Goal: Task Accomplishment & Management: Use online tool/utility

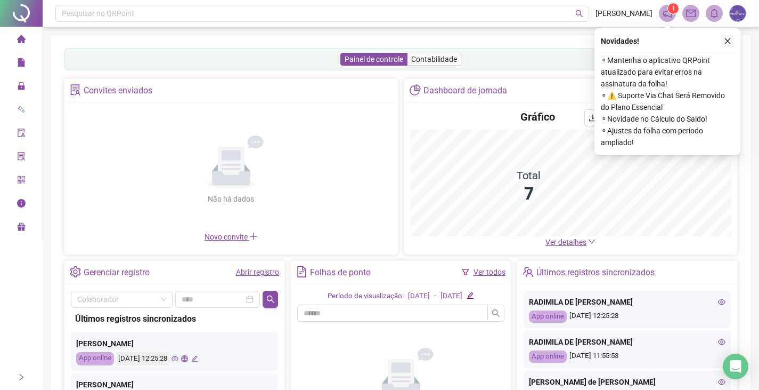
click at [725, 42] on icon "close" at bounding box center [727, 40] width 7 height 7
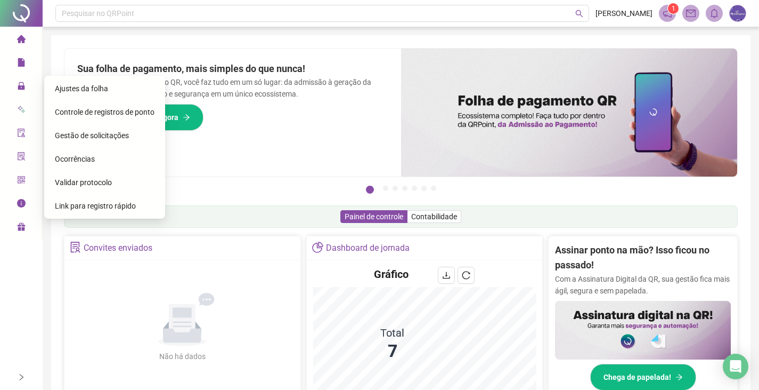
click at [71, 136] on span "Gestão de solicitações" at bounding box center [92, 135] width 74 height 9
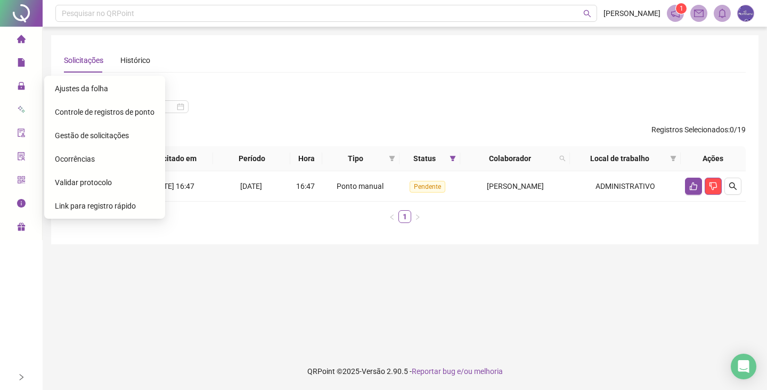
click at [70, 92] on span "Ajustes da folha" at bounding box center [81, 88] width 53 height 9
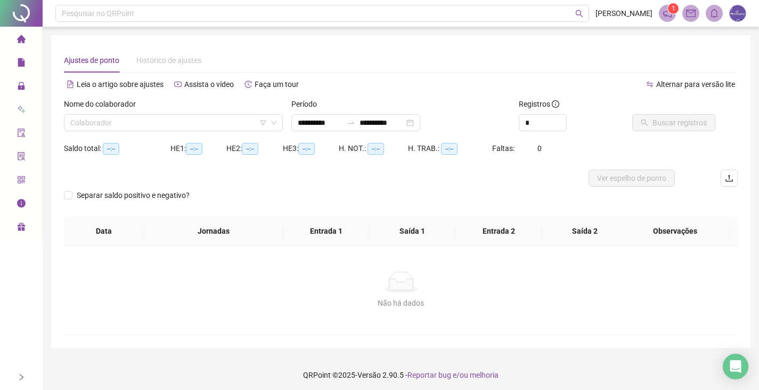
type input "**********"
click at [420, 123] on div "**********" at bounding box center [356, 122] width 129 height 17
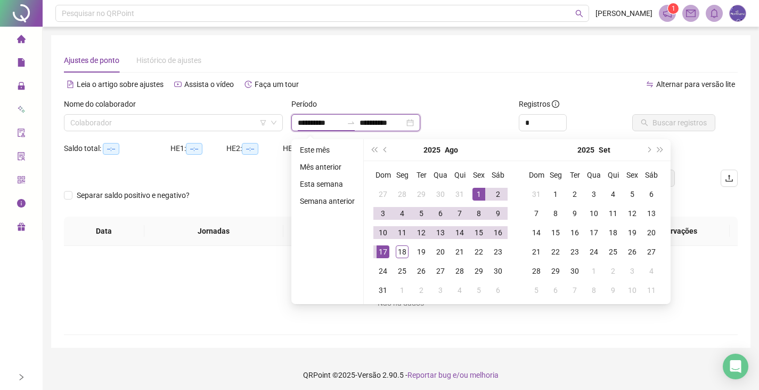
type input "**********"
click at [474, 196] on div "1" at bounding box center [479, 194] width 13 height 13
type input "**********"
click at [397, 254] on div "18" at bounding box center [402, 251] width 13 height 13
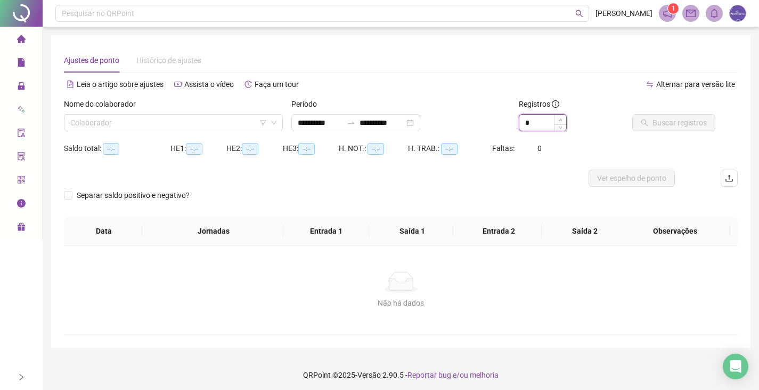
type input "*"
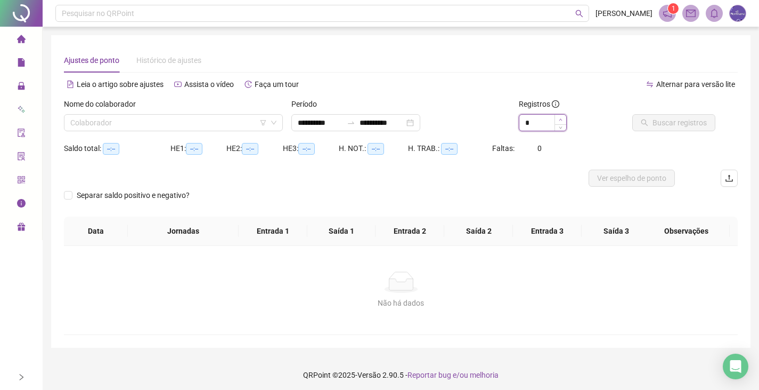
click at [564, 122] on span "Increase Value" at bounding box center [561, 120] width 12 height 10
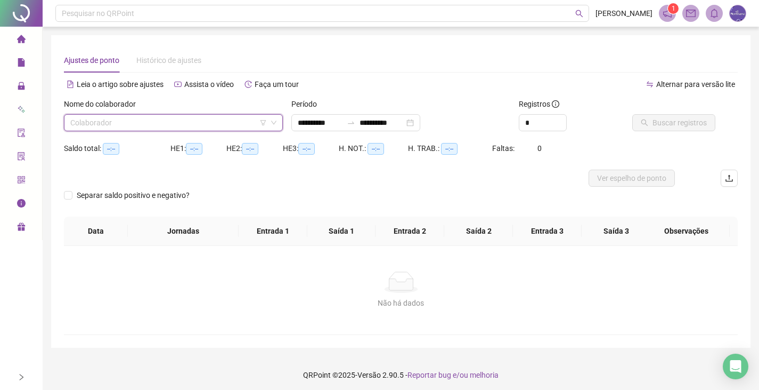
click at [108, 119] on input "search" at bounding box center [168, 123] width 197 height 16
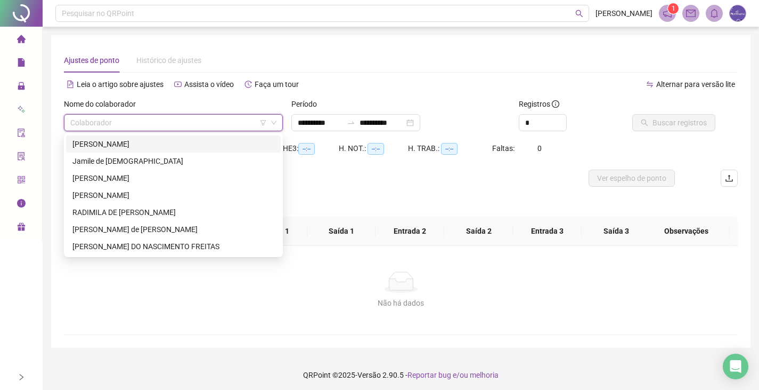
click at [106, 140] on div "[PERSON_NAME]" at bounding box center [173, 144] width 202 height 12
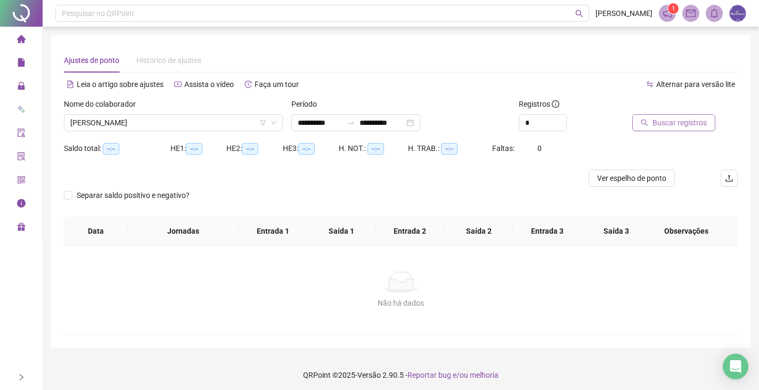
click at [655, 125] on span "Buscar registros" at bounding box center [680, 123] width 54 height 12
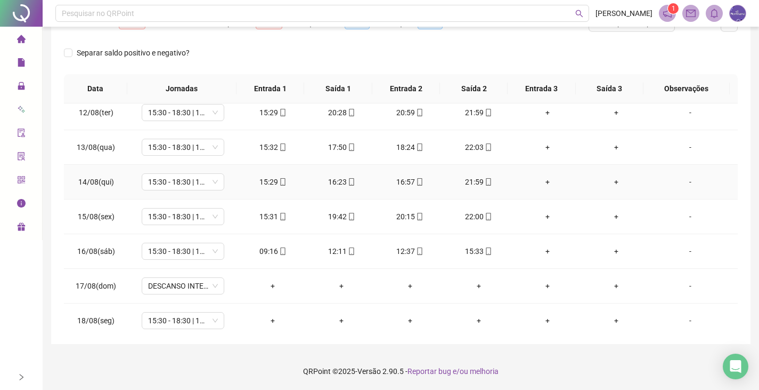
scroll to position [396, 0]
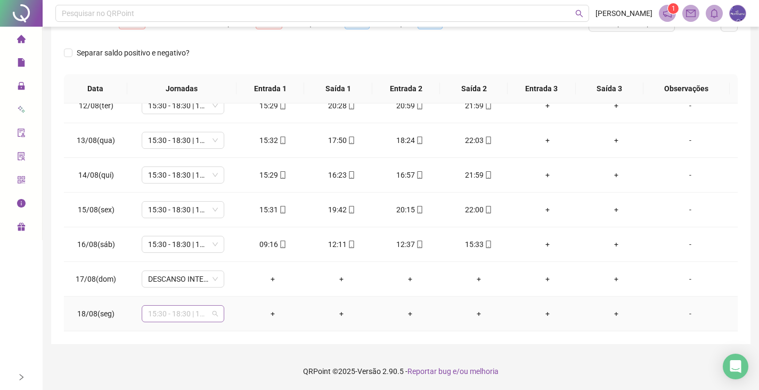
click at [176, 313] on span "15:30 - 18:30 | 19:00 - 22:00" at bounding box center [183, 313] width 70 height 16
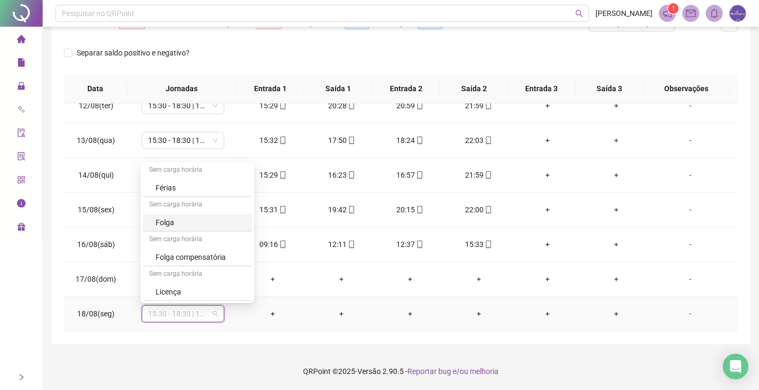
click at [170, 219] on div "Folga" at bounding box center [201, 222] width 90 height 12
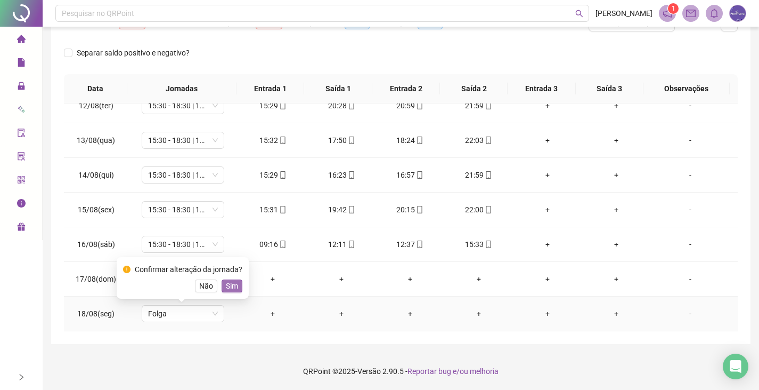
click at [234, 286] on span "Sim" at bounding box center [232, 286] width 12 height 12
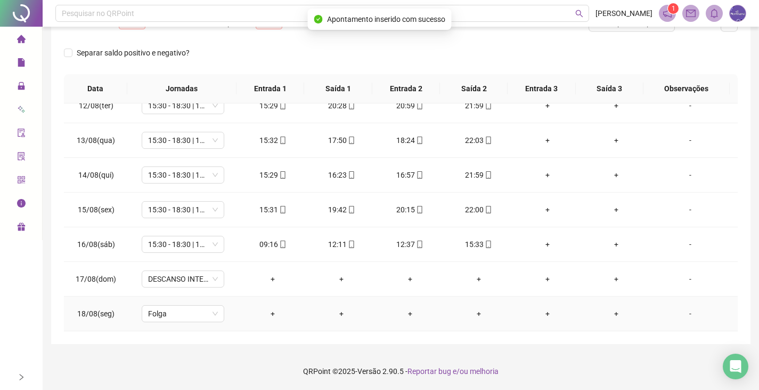
click at [684, 313] on div "-" at bounding box center [690, 313] width 63 height 12
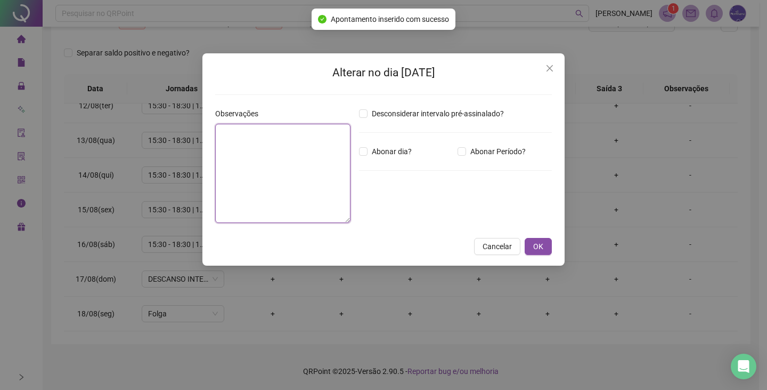
click at [310, 190] on textarea at bounding box center [282, 173] width 135 height 99
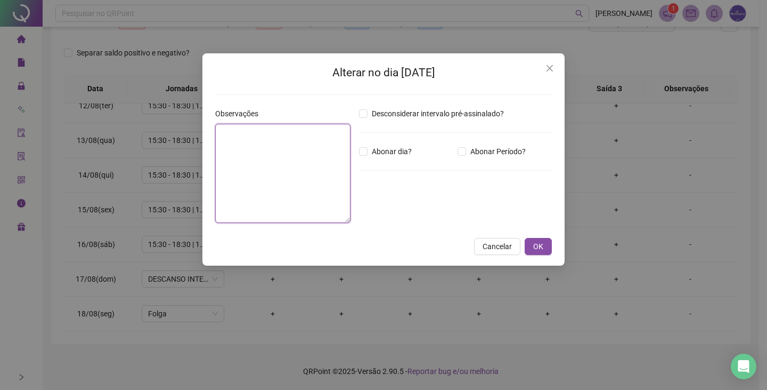
type textarea "*"
type textarea "**********"
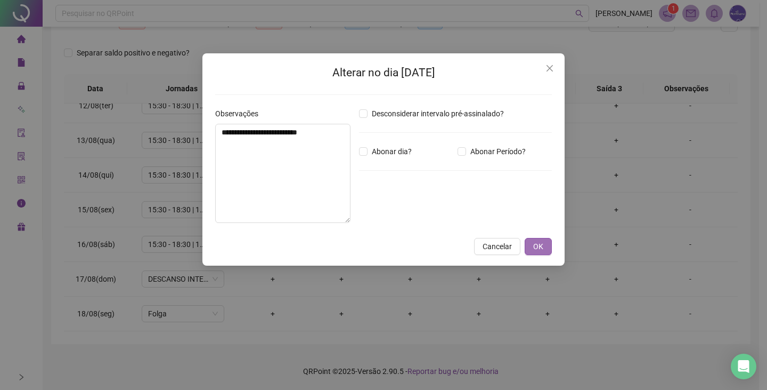
click at [535, 244] on span "OK" at bounding box center [538, 246] width 10 height 12
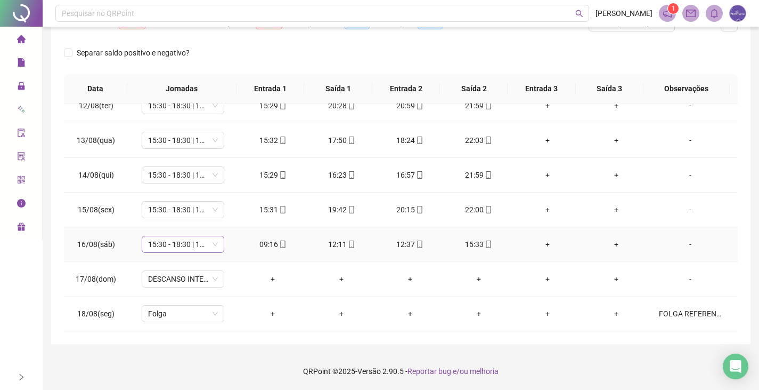
click at [182, 250] on span "15:30 - 18:30 | 19:00 - 22:00" at bounding box center [183, 244] width 70 height 16
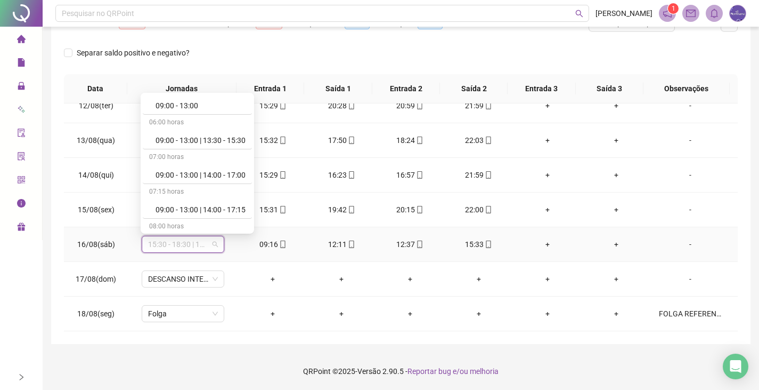
scroll to position [586, 0]
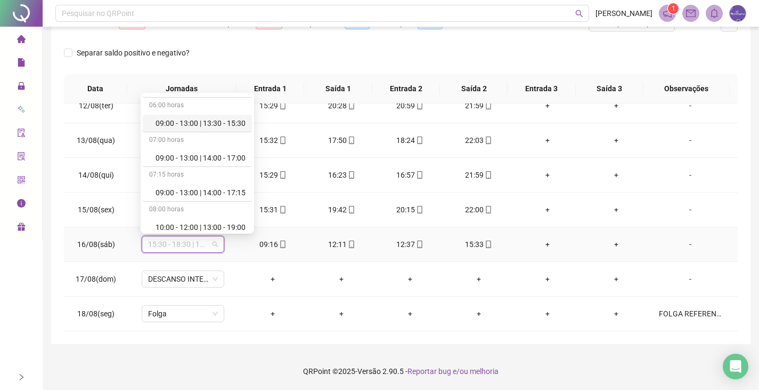
click at [171, 122] on div "09:00 - 13:00 | 13:30 - 15:30" at bounding box center [201, 123] width 90 height 12
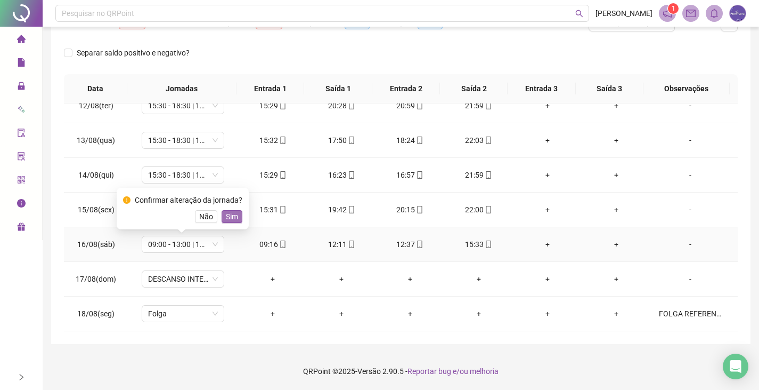
click at [228, 219] on span "Sim" at bounding box center [232, 217] width 12 height 12
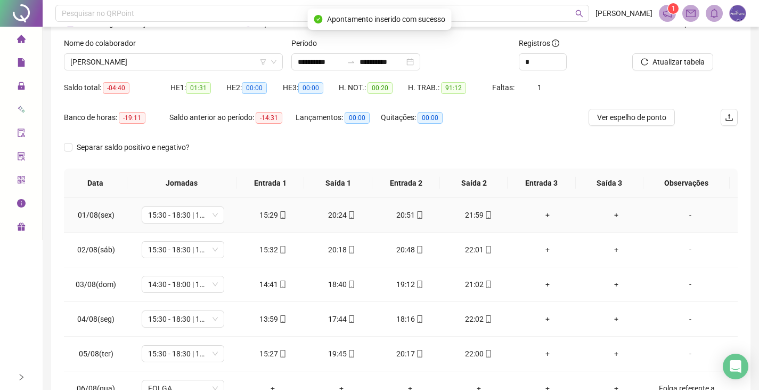
scroll to position [0, 0]
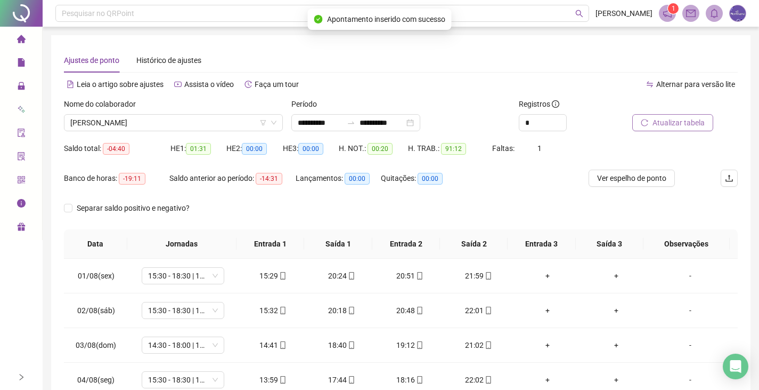
click at [648, 126] on icon "reload" at bounding box center [644, 122] width 7 height 7
click at [198, 125] on span "[PERSON_NAME]" at bounding box center [173, 123] width 206 height 16
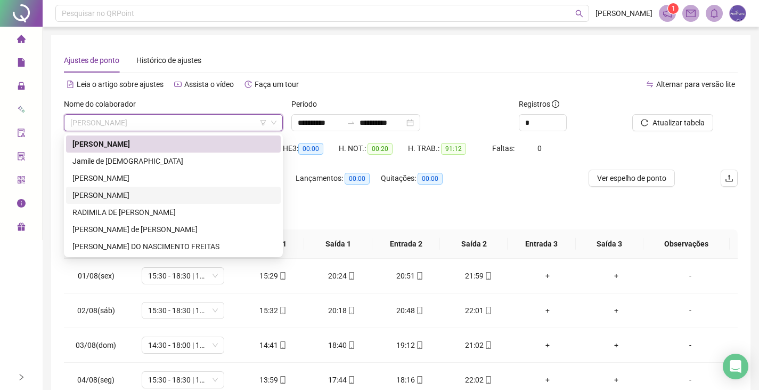
click at [126, 192] on div "[PERSON_NAME]" at bounding box center [173, 195] width 202 height 12
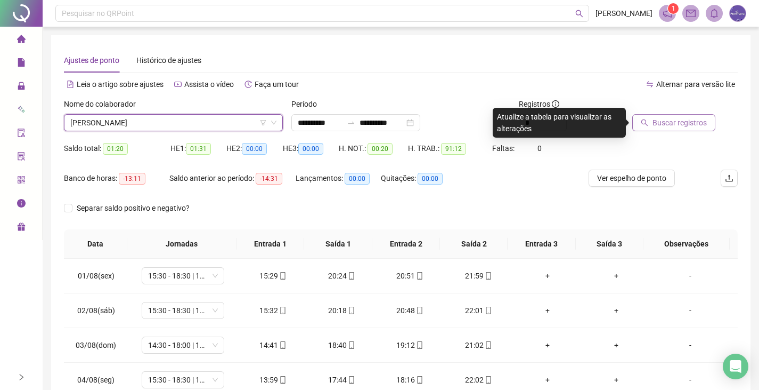
drag, startPoint x: 669, startPoint y: 112, endPoint x: 661, endPoint y: 126, distance: 16.0
click at [663, 124] on div "Buscar registros" at bounding box center [672, 114] width 79 height 33
click at [657, 123] on span "Buscar registros" at bounding box center [680, 123] width 54 height 12
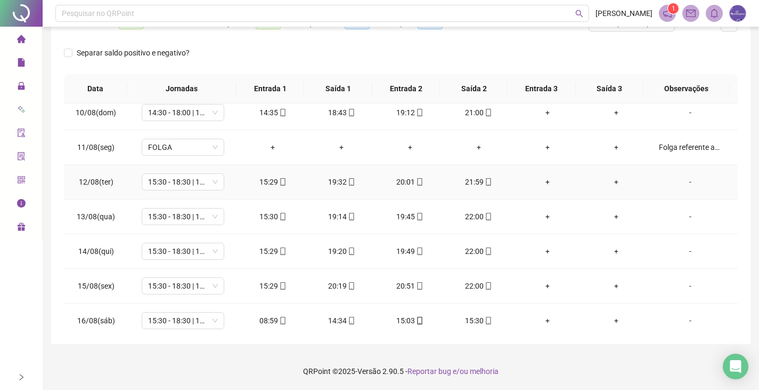
scroll to position [396, 0]
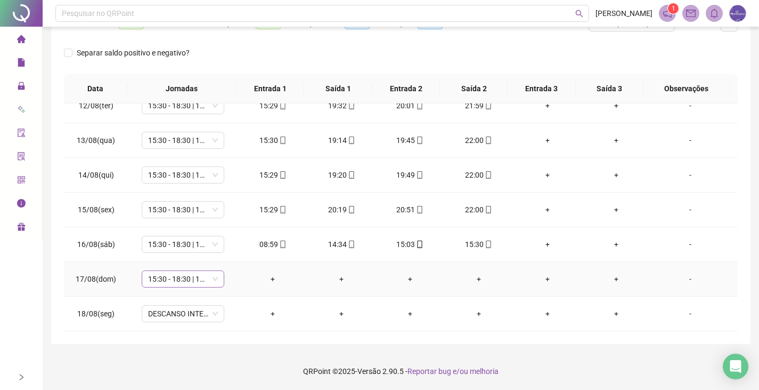
click at [176, 274] on span "15:30 - 18:30 | 19:00 - 22:00" at bounding box center [183, 279] width 70 height 16
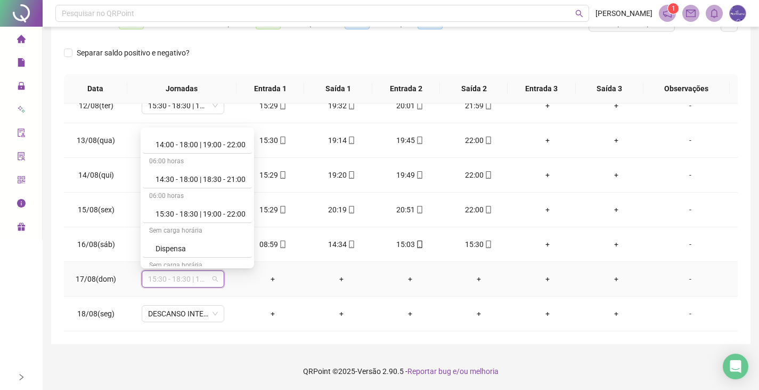
scroll to position [1249, 0]
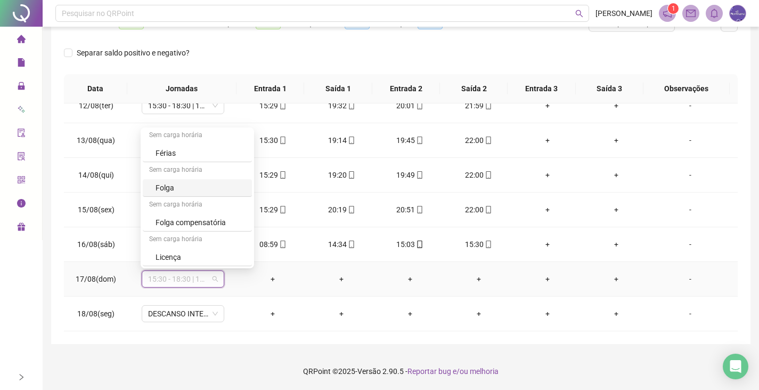
click at [170, 187] on div "Folga" at bounding box center [201, 188] width 90 height 12
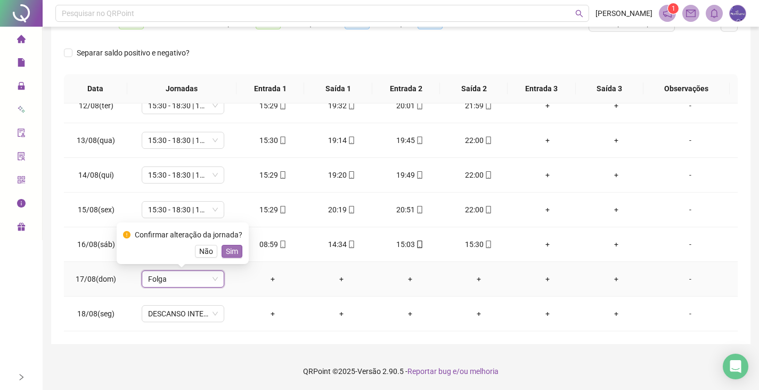
click at [233, 246] on span "Sim" at bounding box center [232, 251] width 12 height 12
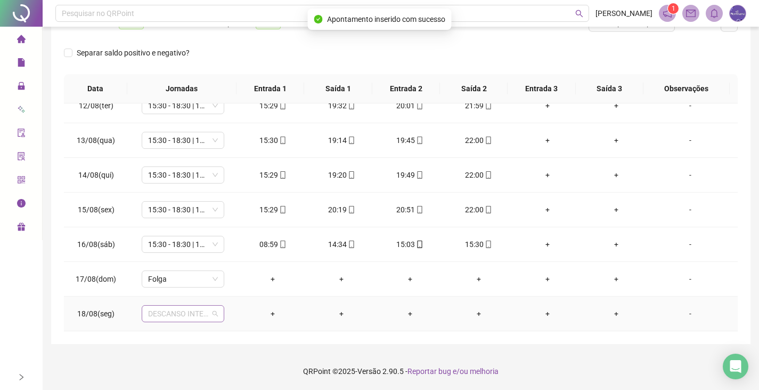
click at [192, 317] on span "DESCANSO INTER-JORNADA" at bounding box center [183, 313] width 70 height 16
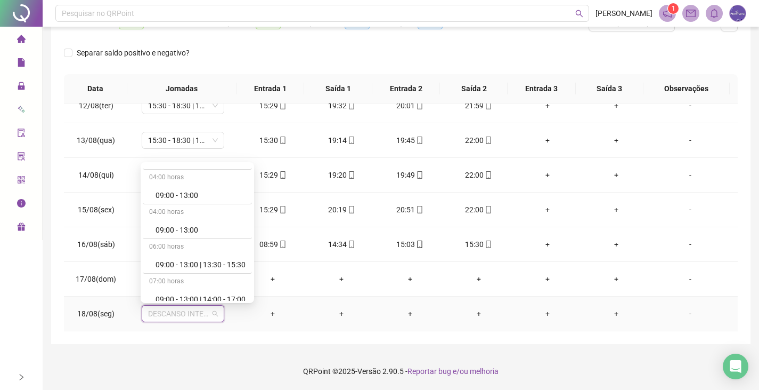
scroll to position [533, 0]
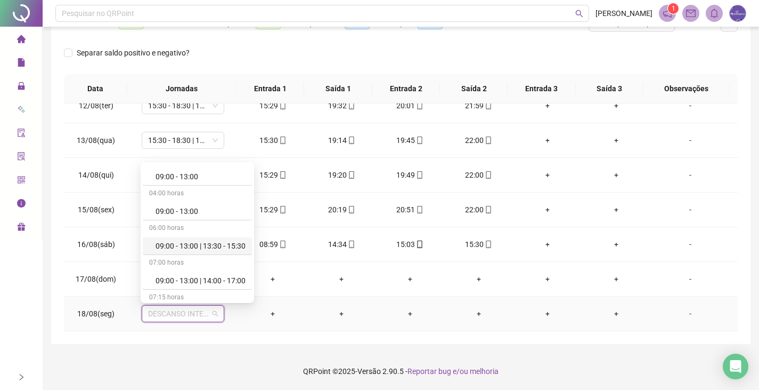
click at [173, 243] on div "09:00 - 13:00 | 13:30 - 15:30" at bounding box center [201, 246] width 90 height 12
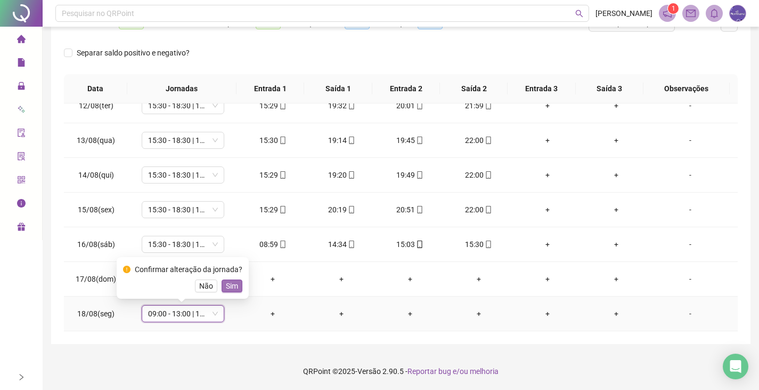
click at [226, 287] on span "Sim" at bounding box center [232, 286] width 12 height 12
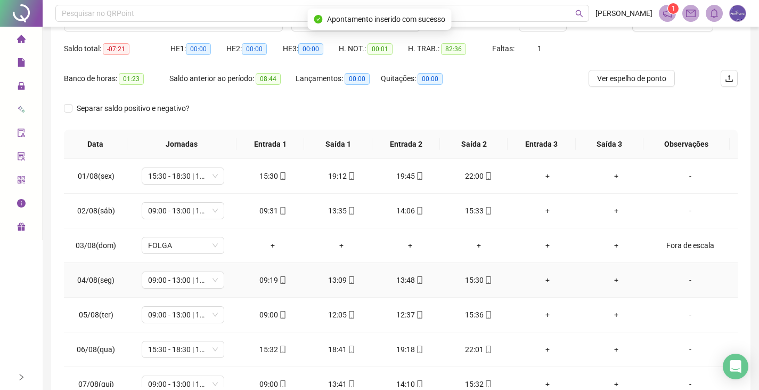
scroll to position [0, 0]
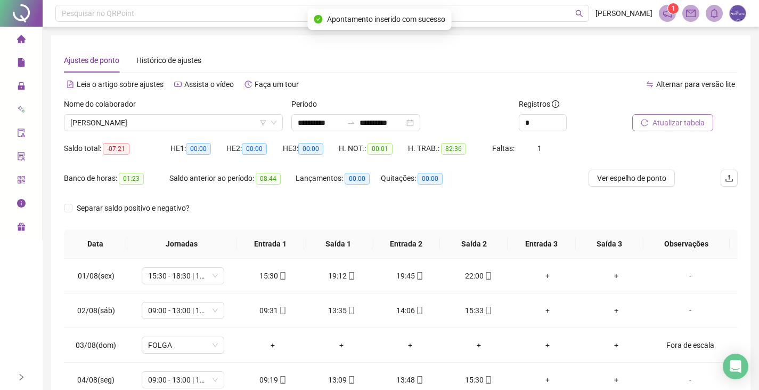
click at [667, 119] on span "Atualizar tabela" at bounding box center [679, 123] width 52 height 12
click at [221, 126] on span "[PERSON_NAME]" at bounding box center [173, 123] width 206 height 16
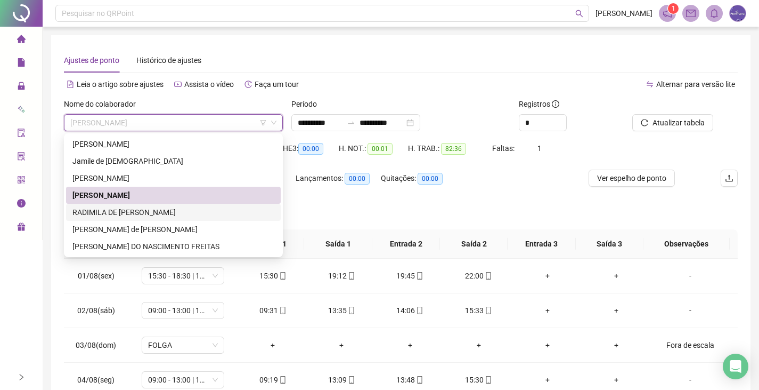
drag, startPoint x: 128, startPoint y: 214, endPoint x: 138, endPoint y: 212, distance: 10.3
click at [128, 214] on div "RADIMILA DE [PERSON_NAME]" at bounding box center [173, 212] width 202 height 12
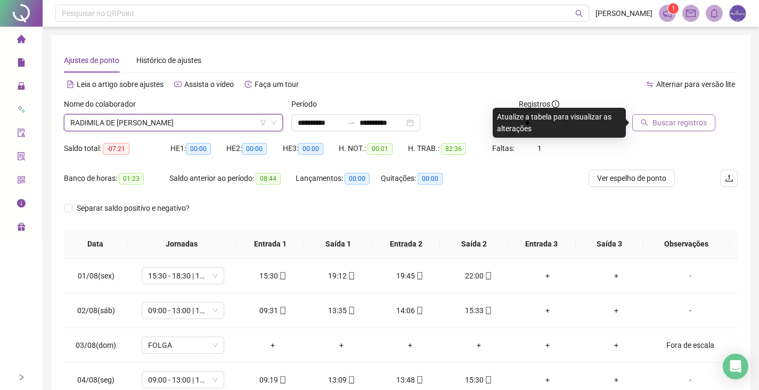
click at [648, 119] on icon "search" at bounding box center [644, 122] width 7 height 7
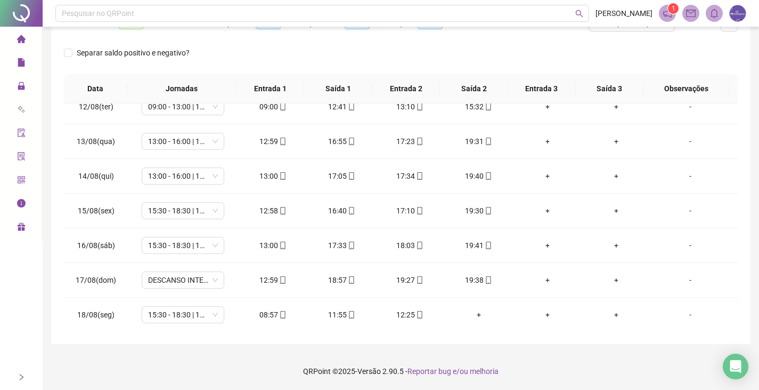
scroll to position [292, 0]
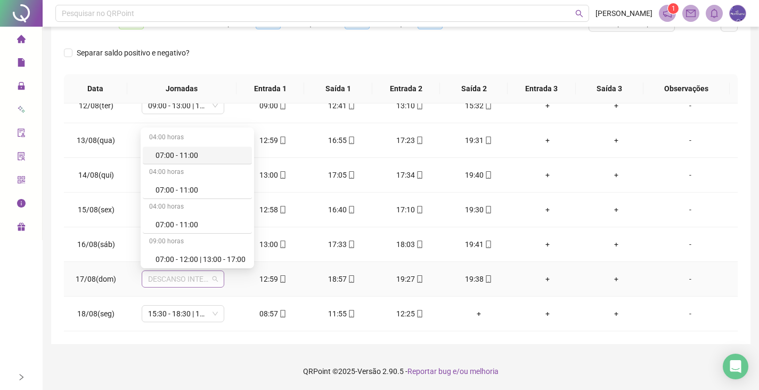
click at [162, 283] on span "DESCANSO INTER-JORNADA" at bounding box center [183, 279] width 70 height 16
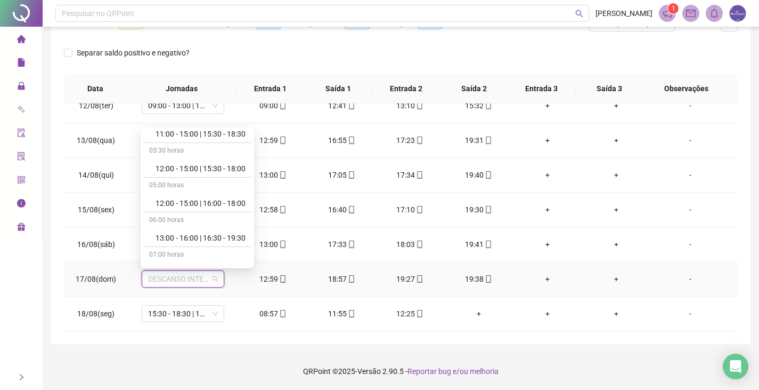
scroll to position [906, 0]
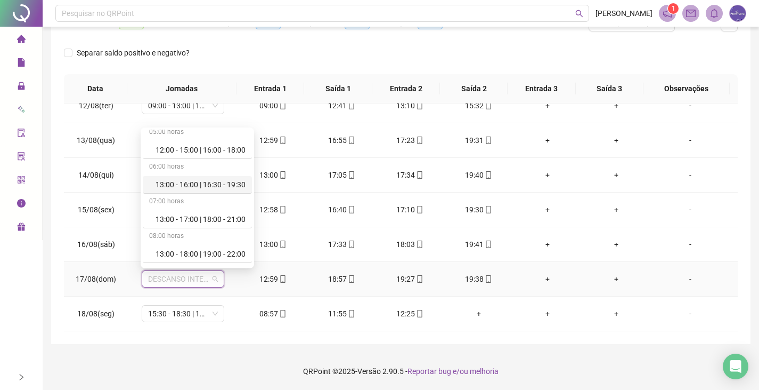
click at [160, 184] on div "13:00 - 16:00 | 16:30 - 19:30" at bounding box center [201, 185] width 90 height 12
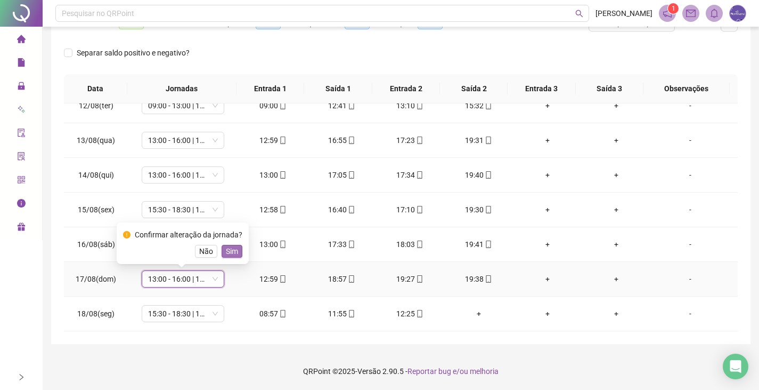
click at [232, 252] on span "Sim" at bounding box center [232, 251] width 12 height 12
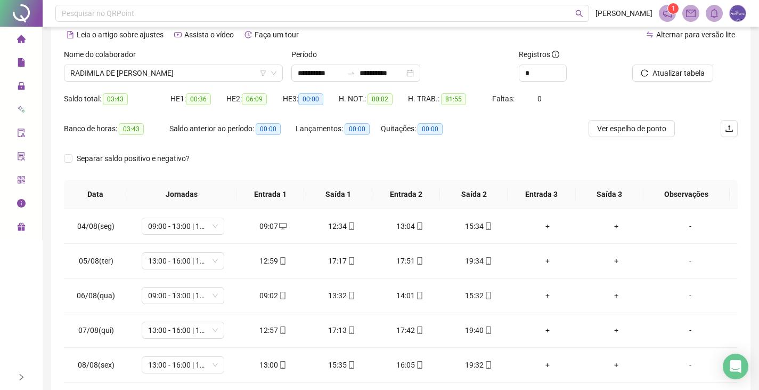
scroll to position [48, 0]
click at [662, 75] on span "Atualizar tabela" at bounding box center [679, 74] width 52 height 12
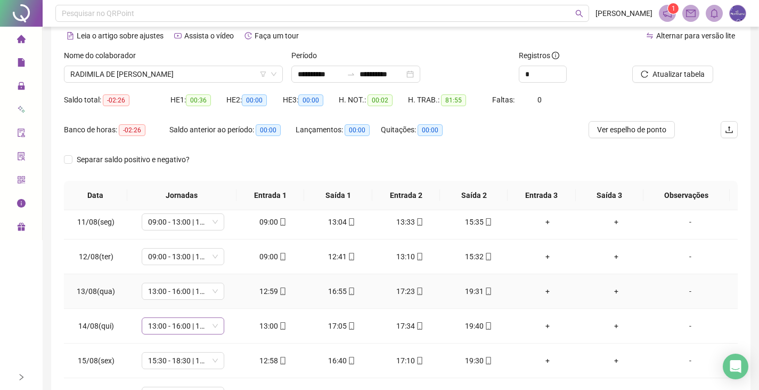
scroll to position [266, 0]
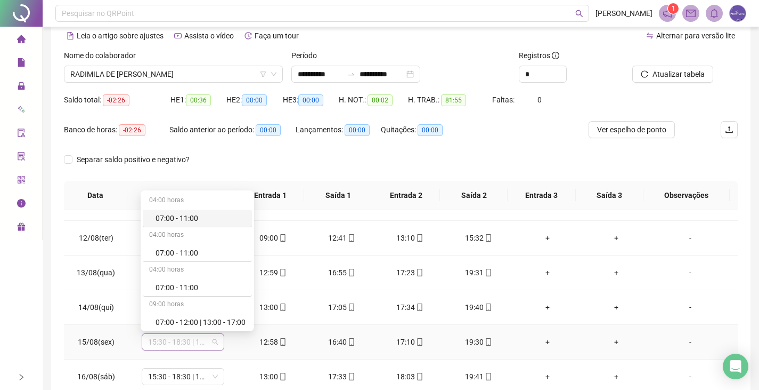
click at [183, 339] on span "15:30 - 18:30 | 19:00 - 22:00" at bounding box center [183, 342] width 70 height 16
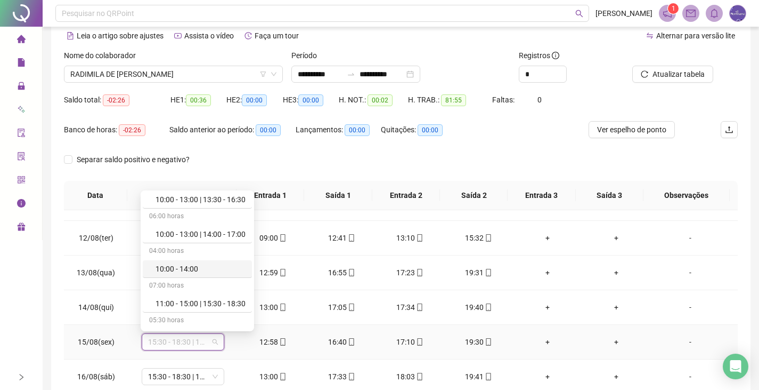
scroll to position [853, 0]
click at [171, 299] on div "13:00 - 16:00 | 16:30 - 19:30" at bounding box center [201, 301] width 90 height 12
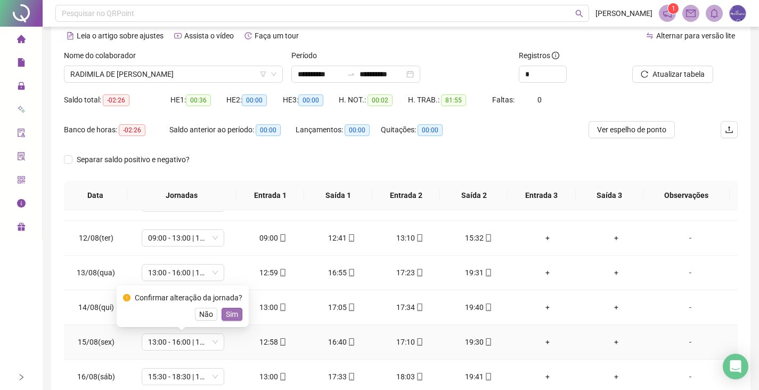
click at [236, 317] on span "Sim" at bounding box center [232, 314] width 12 height 12
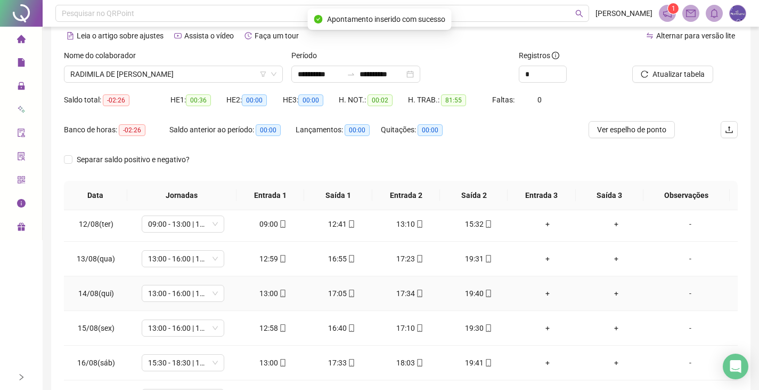
scroll to position [292, 0]
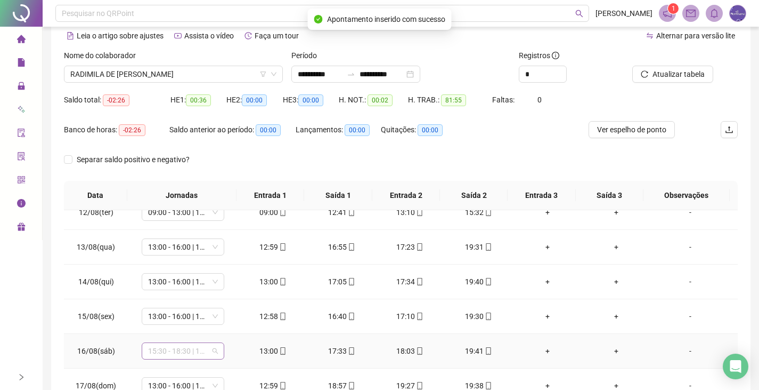
click at [189, 347] on span "15:30 - 18:30 | 19:00 - 22:00" at bounding box center [183, 351] width 70 height 16
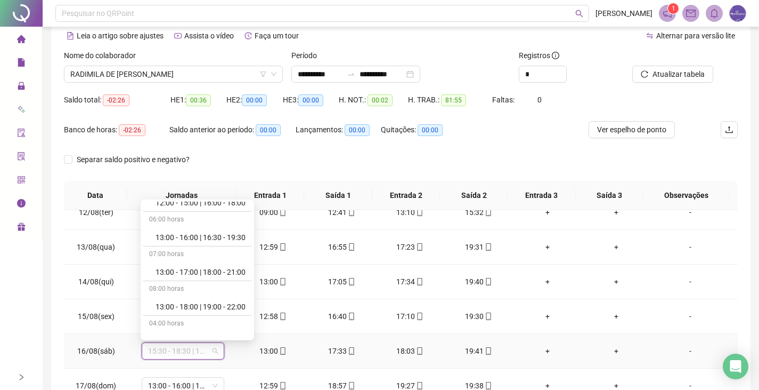
scroll to position [906, 0]
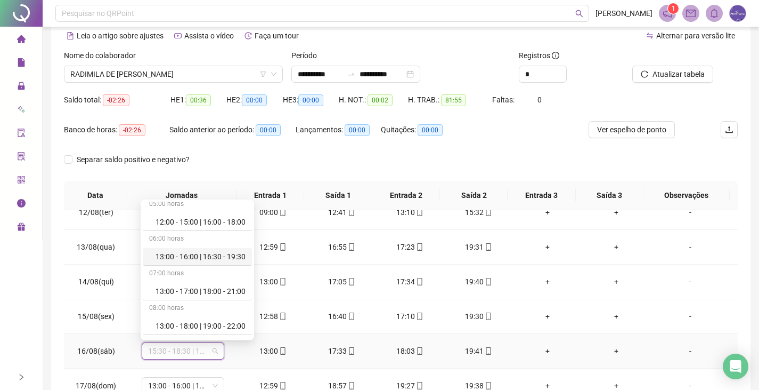
click at [165, 264] on div "13:00 - 16:00 | 16:30 - 19:30" at bounding box center [197, 257] width 109 height 18
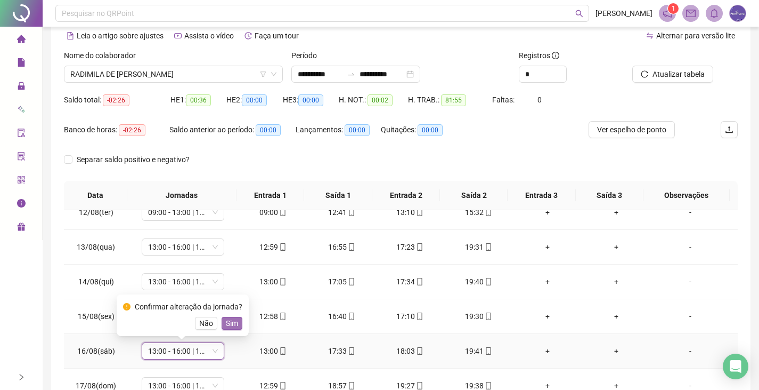
click at [233, 324] on span "Sim" at bounding box center [232, 323] width 12 height 12
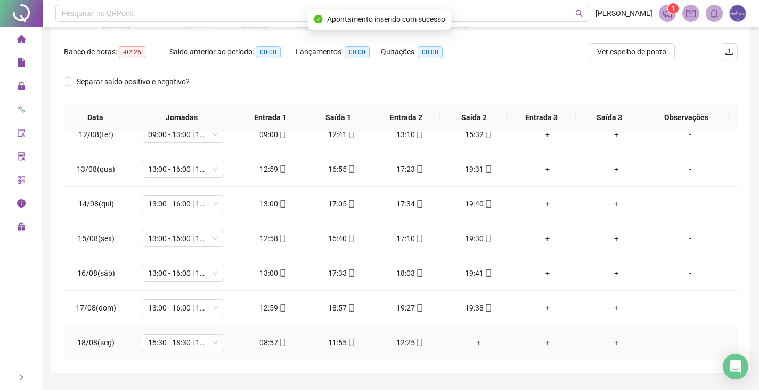
scroll to position [155, 0]
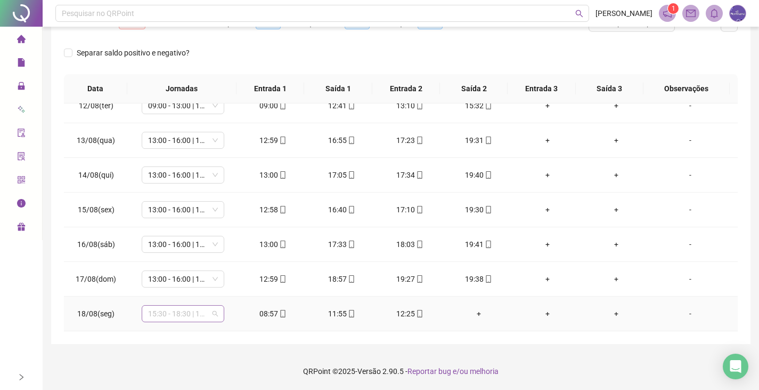
click at [160, 320] on span "15:30 - 18:30 | 19:00 - 22:00" at bounding box center [183, 313] width 70 height 16
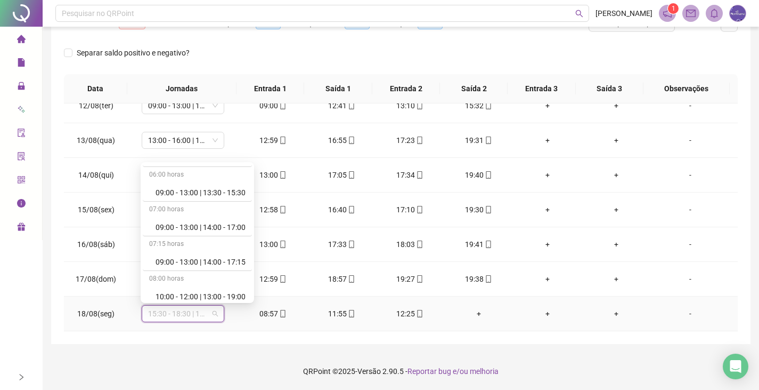
scroll to position [533, 0]
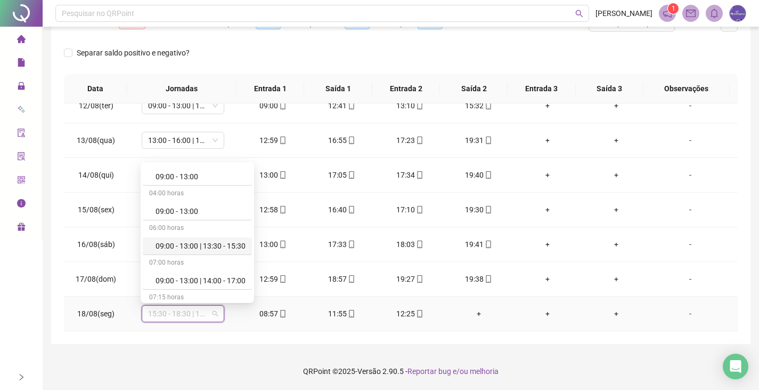
click at [171, 248] on div "09:00 - 13:00 | 13:30 - 15:30" at bounding box center [201, 246] width 90 height 12
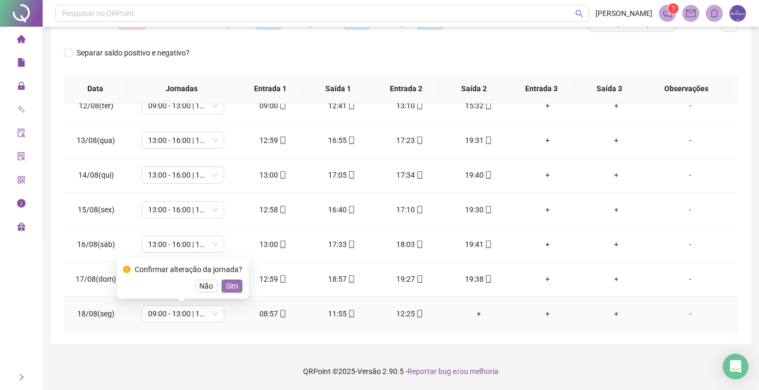
click at [226, 281] on span "Sim" at bounding box center [232, 286] width 12 height 12
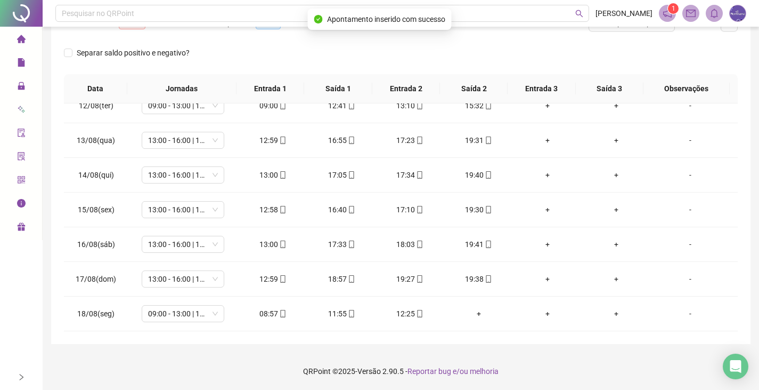
scroll to position [0, 0]
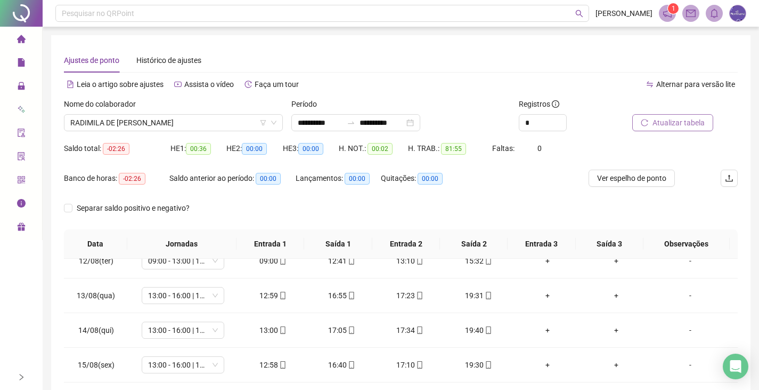
click at [685, 119] on span "Atualizar tabela" at bounding box center [679, 123] width 52 height 12
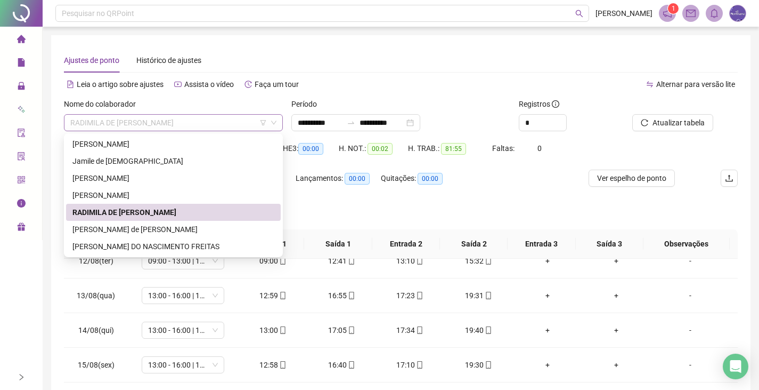
click at [180, 126] on span "RADIMILA DE [PERSON_NAME]" at bounding box center [173, 123] width 206 height 16
click at [110, 227] on div "[PERSON_NAME] de [PERSON_NAME]" at bounding box center [173, 229] width 202 height 12
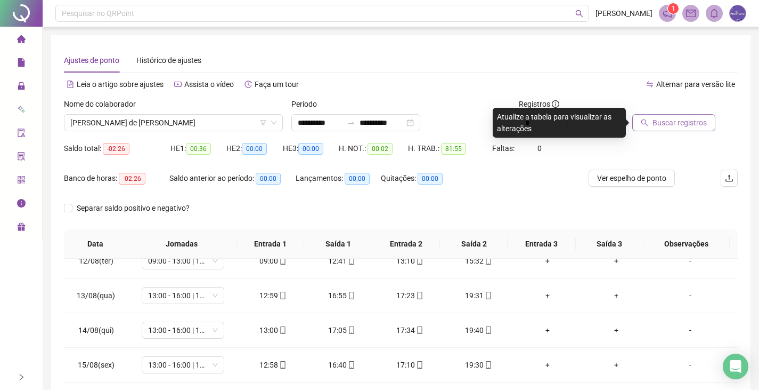
click at [661, 125] on span "Buscar registros" at bounding box center [680, 123] width 54 height 12
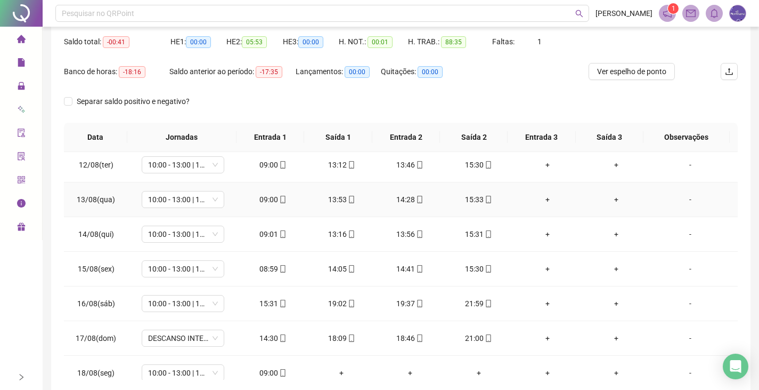
scroll to position [396, 0]
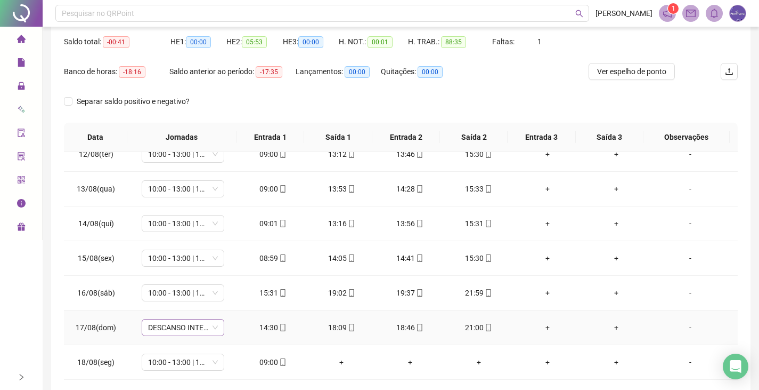
click at [187, 325] on span "DESCANSO INTER-JORNADA" at bounding box center [183, 327] width 70 height 16
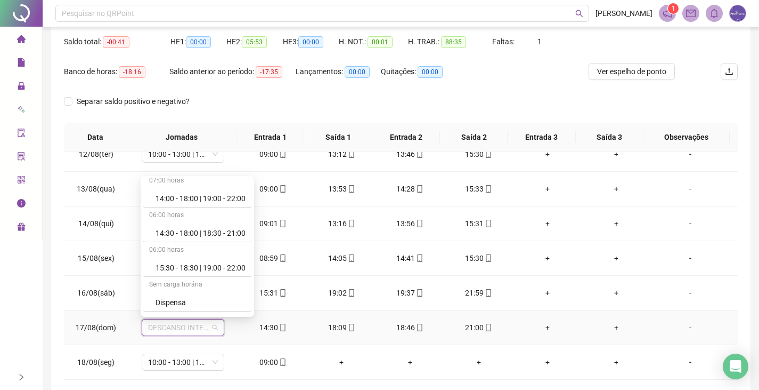
scroll to position [1119, 0]
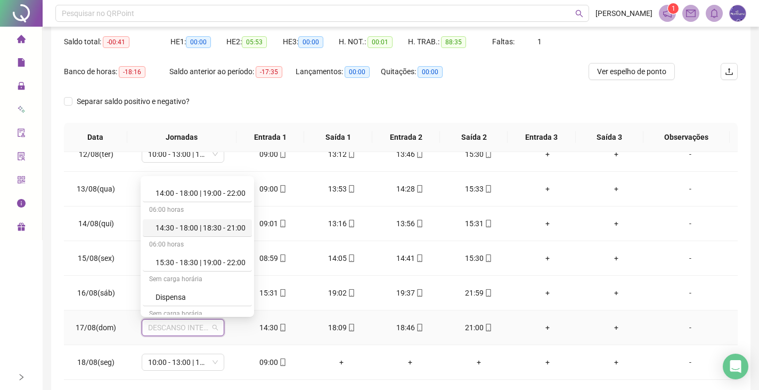
click at [163, 226] on div "14:30 - 18:00 | 18:30 - 21:00" at bounding box center [201, 228] width 90 height 12
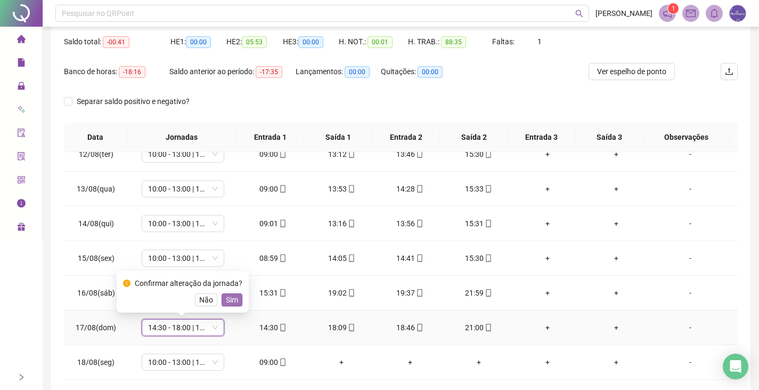
click at [229, 297] on span "Sim" at bounding box center [232, 300] width 12 height 12
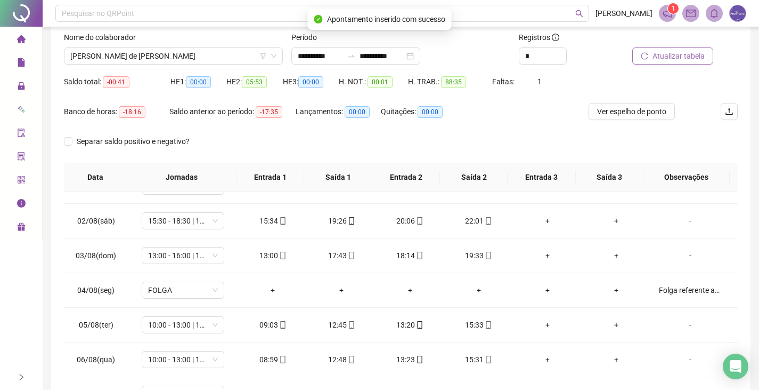
scroll to position [0, 0]
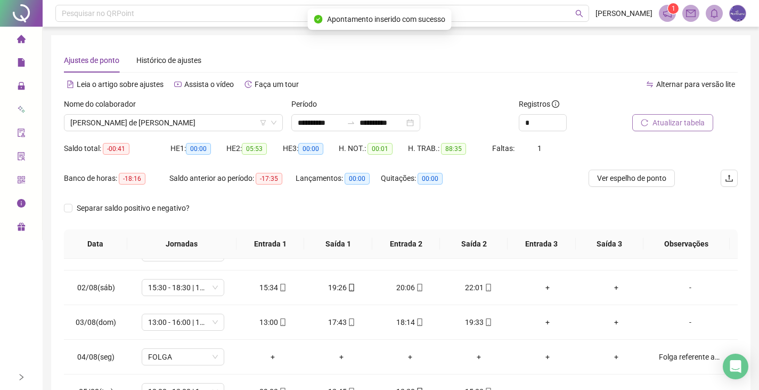
click at [650, 120] on button "Atualizar tabela" at bounding box center [673, 122] width 81 height 17
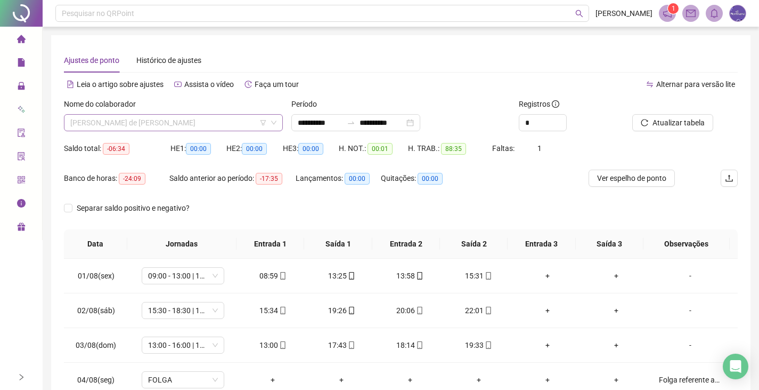
click at [196, 125] on span "[PERSON_NAME] de [PERSON_NAME]" at bounding box center [173, 123] width 206 height 16
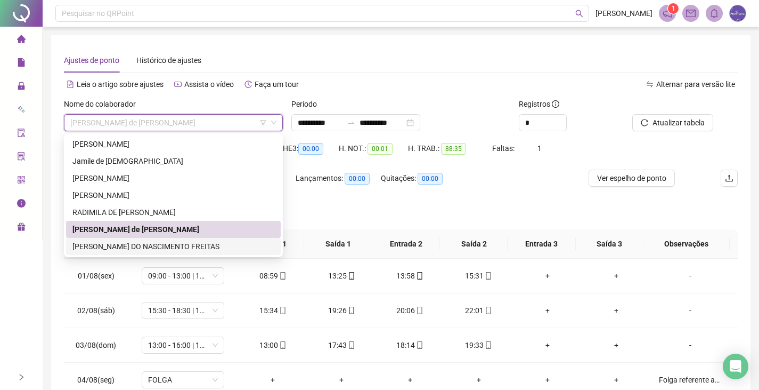
click at [112, 249] on div "[PERSON_NAME] DO NASCIMENTO FREITAS" at bounding box center [173, 246] width 202 height 12
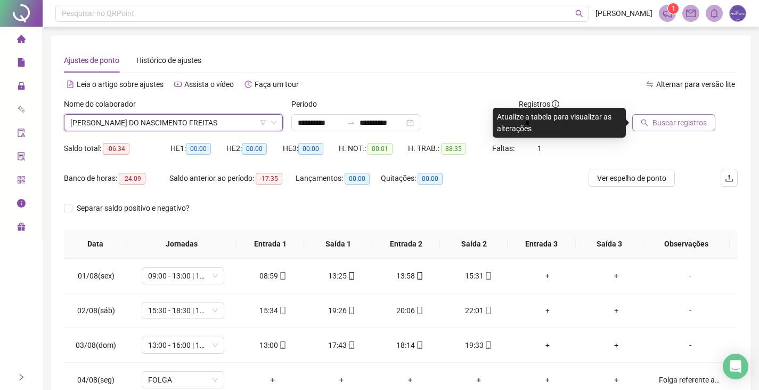
click at [640, 127] on button "Buscar registros" at bounding box center [674, 122] width 83 height 17
